Goal: Navigation & Orientation: Find specific page/section

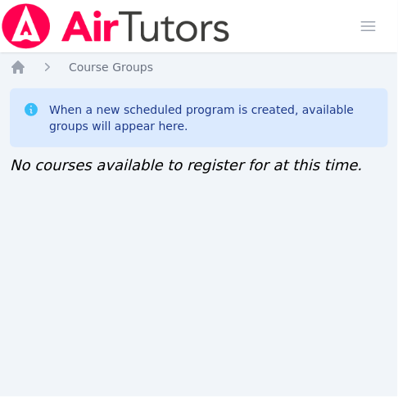
click at [6, 183] on div "Home Sessions Study Groups Students Messages Open user menu Jennifer (Jen) Grub…" at bounding box center [199, 198] width 398 height 397
click at [14, 65] on icon "Breadcrumb" at bounding box center [17, 67] width 13 height 13
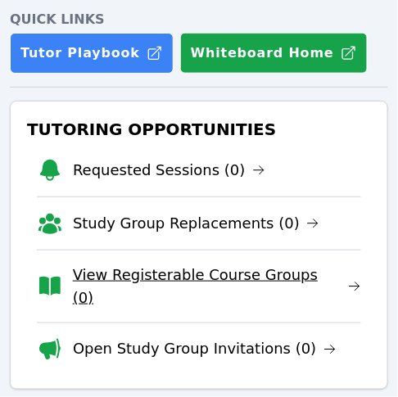
click at [173, 268] on link "View Registerable Course Groups (0)" at bounding box center [217, 287] width 288 height 46
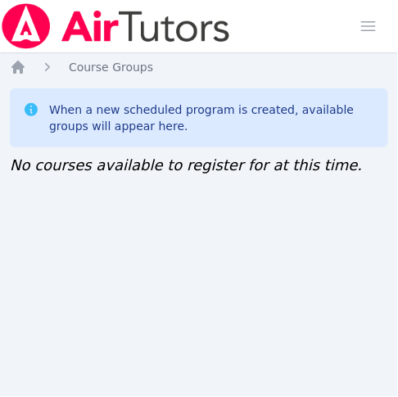
scroll to position [11, 0]
click at [10, 91] on div "When a new scheduled program is created, available groups will appear here." at bounding box center [199, 117] width 378 height 59
click at [13, 250] on div "Home Sessions Study Groups Students Messages Open user menu [PERSON_NAME] ([PER…" at bounding box center [199, 198] width 398 height 397
